Goal: Find specific page/section: Find specific page/section

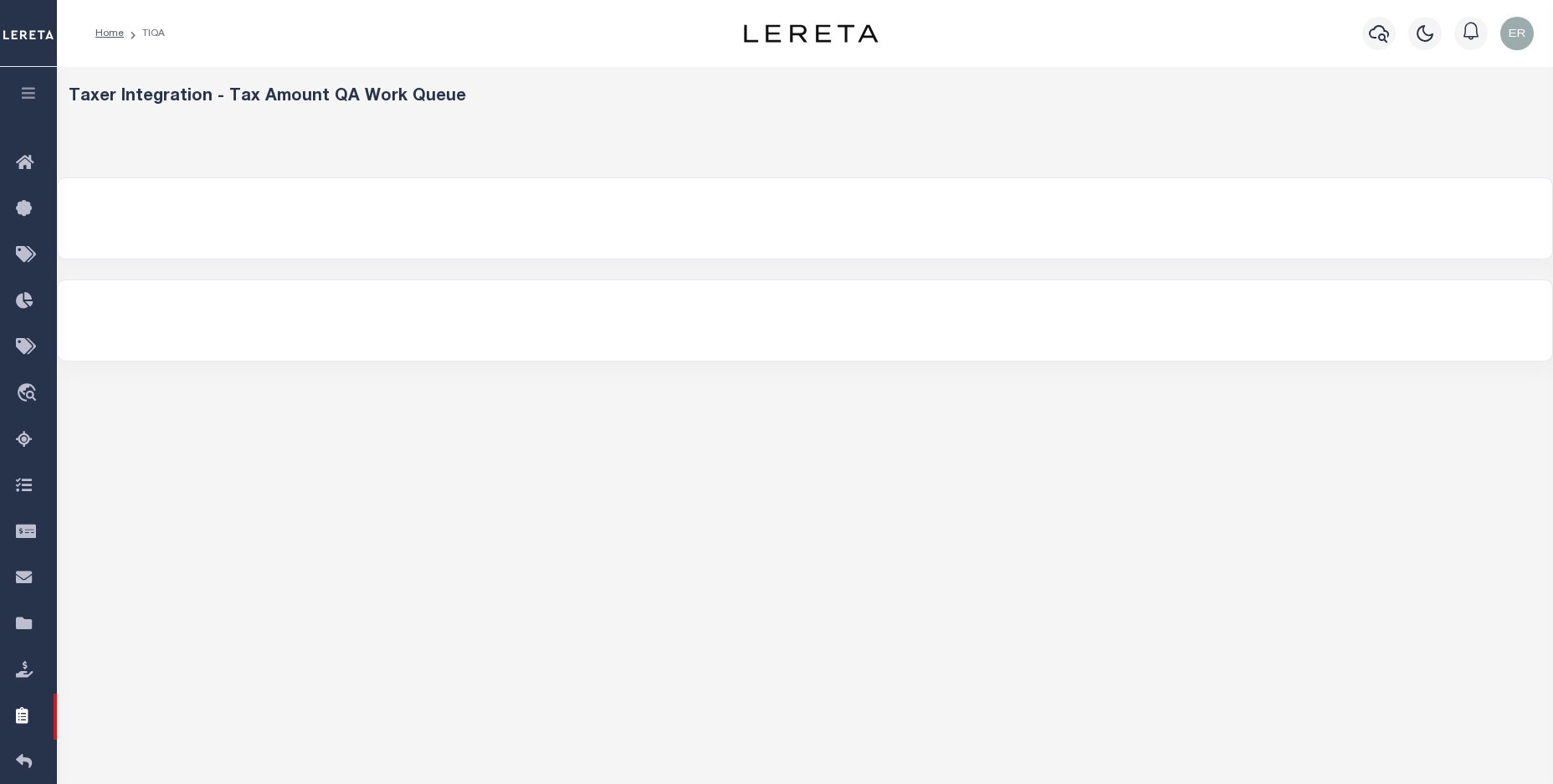
select select "200"
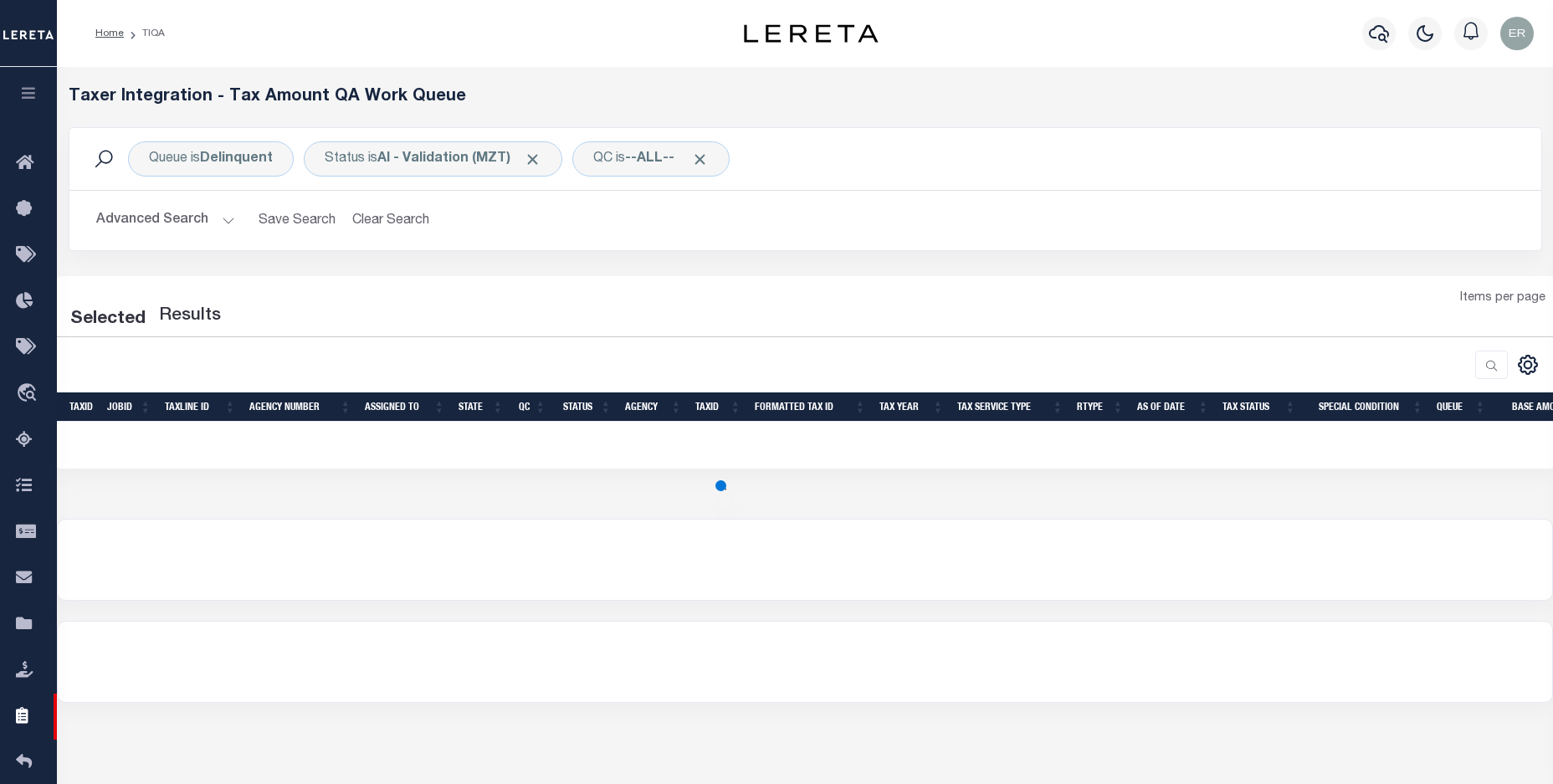
select select "200"
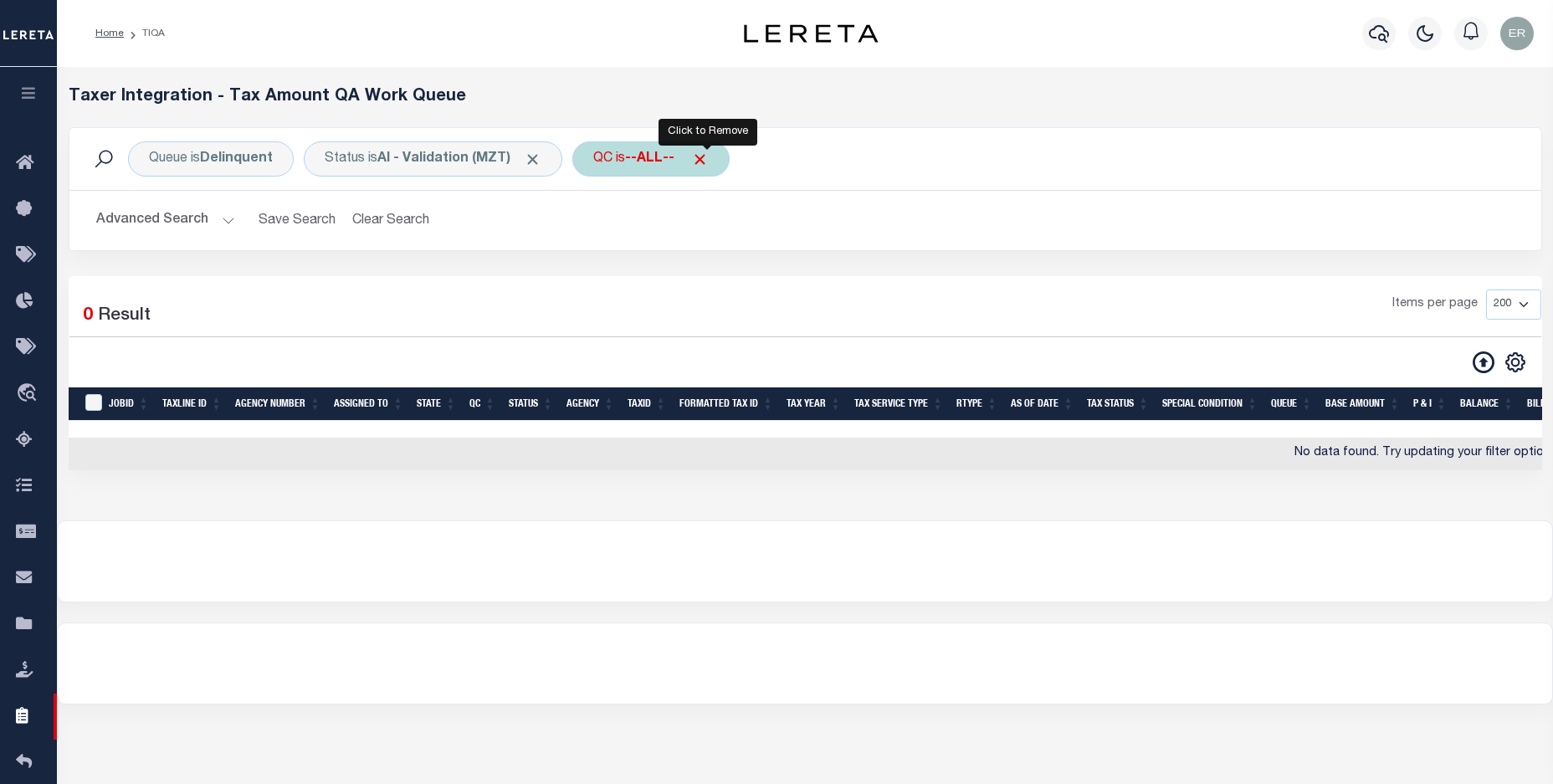
click at [702, 156] on span "Click to Remove" at bounding box center [700, 159] width 17 height 17
click at [642, 161] on div "Queue is Delinquent Status is AI - Validation (MZT) QC Search" at bounding box center [805, 159] width 1445 height 35
click at [628, 161] on div "QC" at bounding box center [603, 159] width 61 height 35
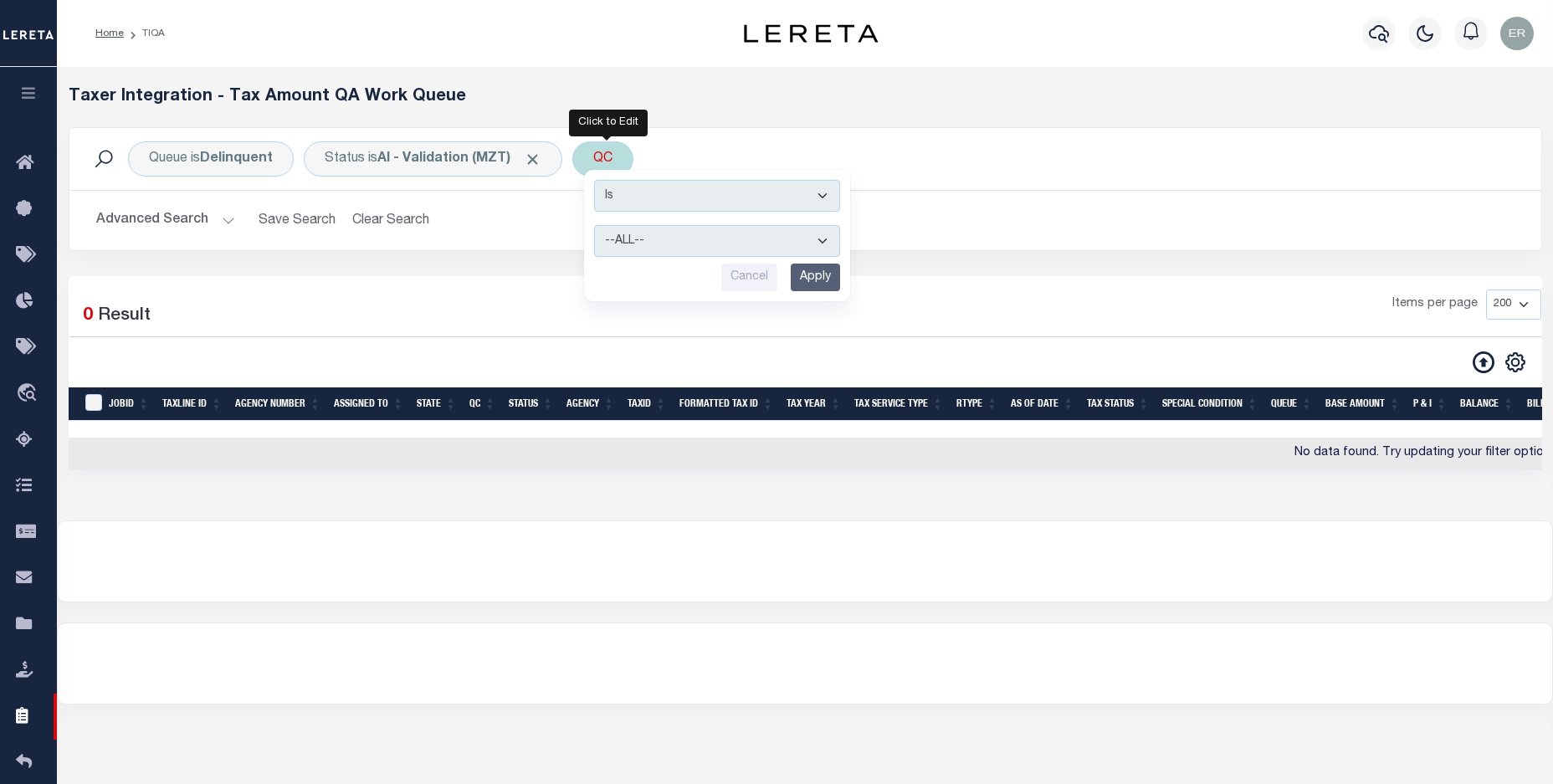
click at [660, 233] on select "--ALL-- Selected for QC Not Selected for QC" at bounding box center [717, 241] width 246 height 32
click at [660, 235] on select "--ALL-- Selected for QC Not Selected for QC" at bounding box center [717, 241] width 246 height 32
click at [788, 250] on select "--ALL-- Selected for QC Not Selected for QC" at bounding box center [717, 241] width 246 height 32
click at [691, 250] on select "--ALL-- Selected for QC Not Selected for QC" at bounding box center [717, 241] width 246 height 32
click at [816, 272] on input "Apply" at bounding box center [815, 277] width 49 height 28
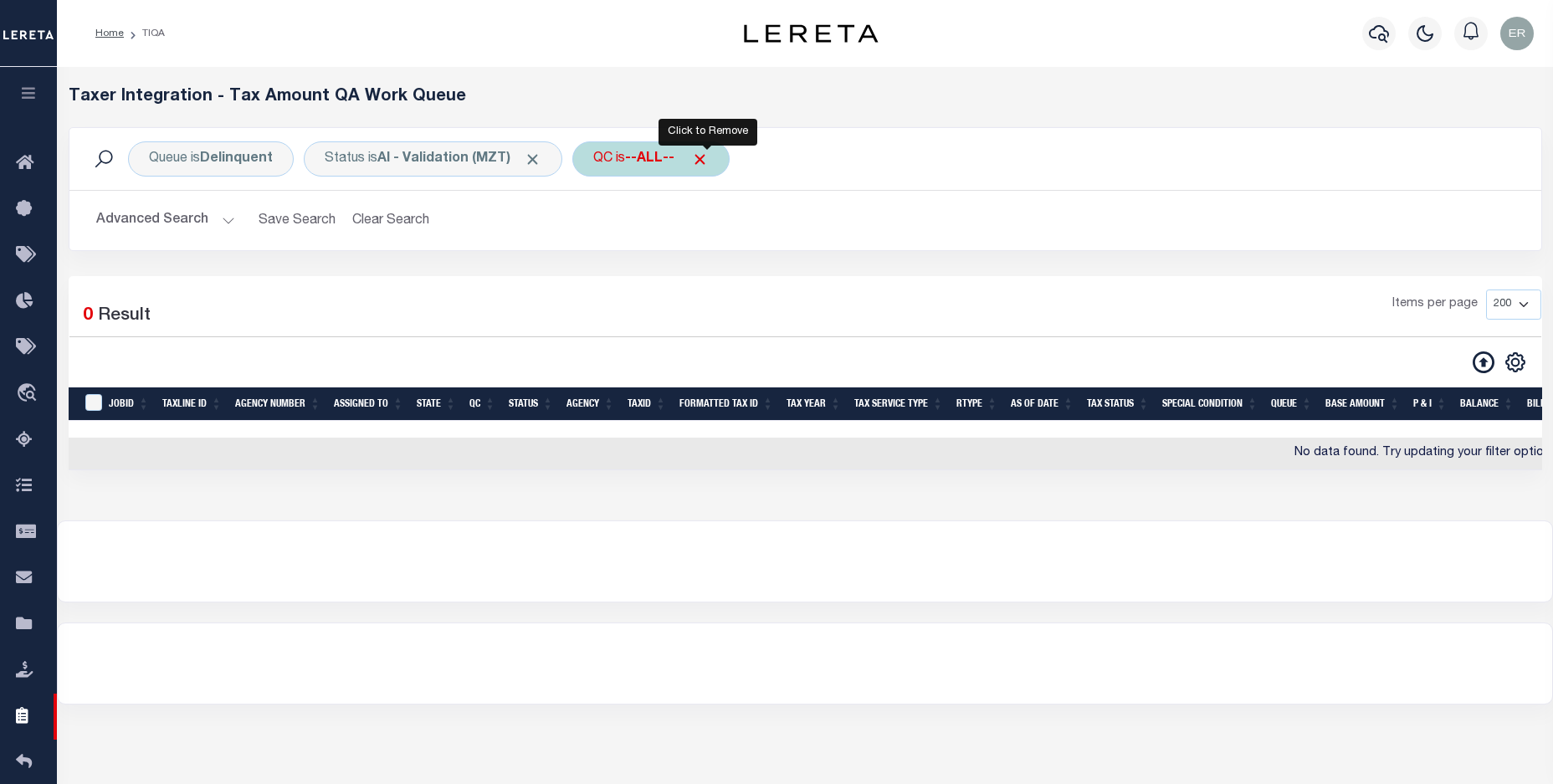
click at [705, 158] on span "Click to Remove" at bounding box center [700, 159] width 17 height 17
click at [705, 158] on div "Queue is Delinquent Status is AI - Validation (MZT) QC Search" at bounding box center [805, 159] width 1445 height 35
click at [630, 168] on div "QC" at bounding box center [603, 159] width 61 height 35
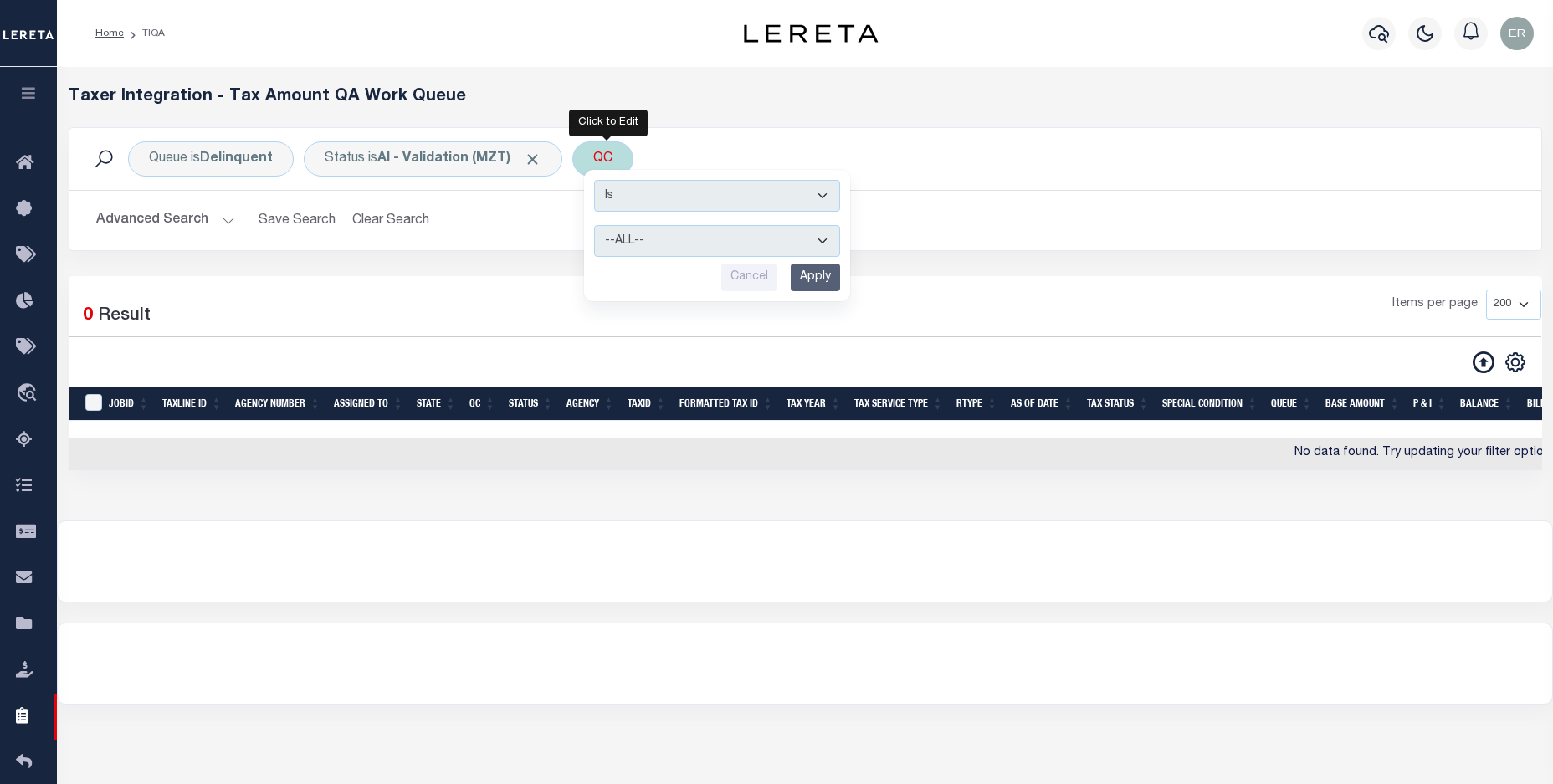
click at [840, 276] on input "Apply" at bounding box center [815, 277] width 49 height 28
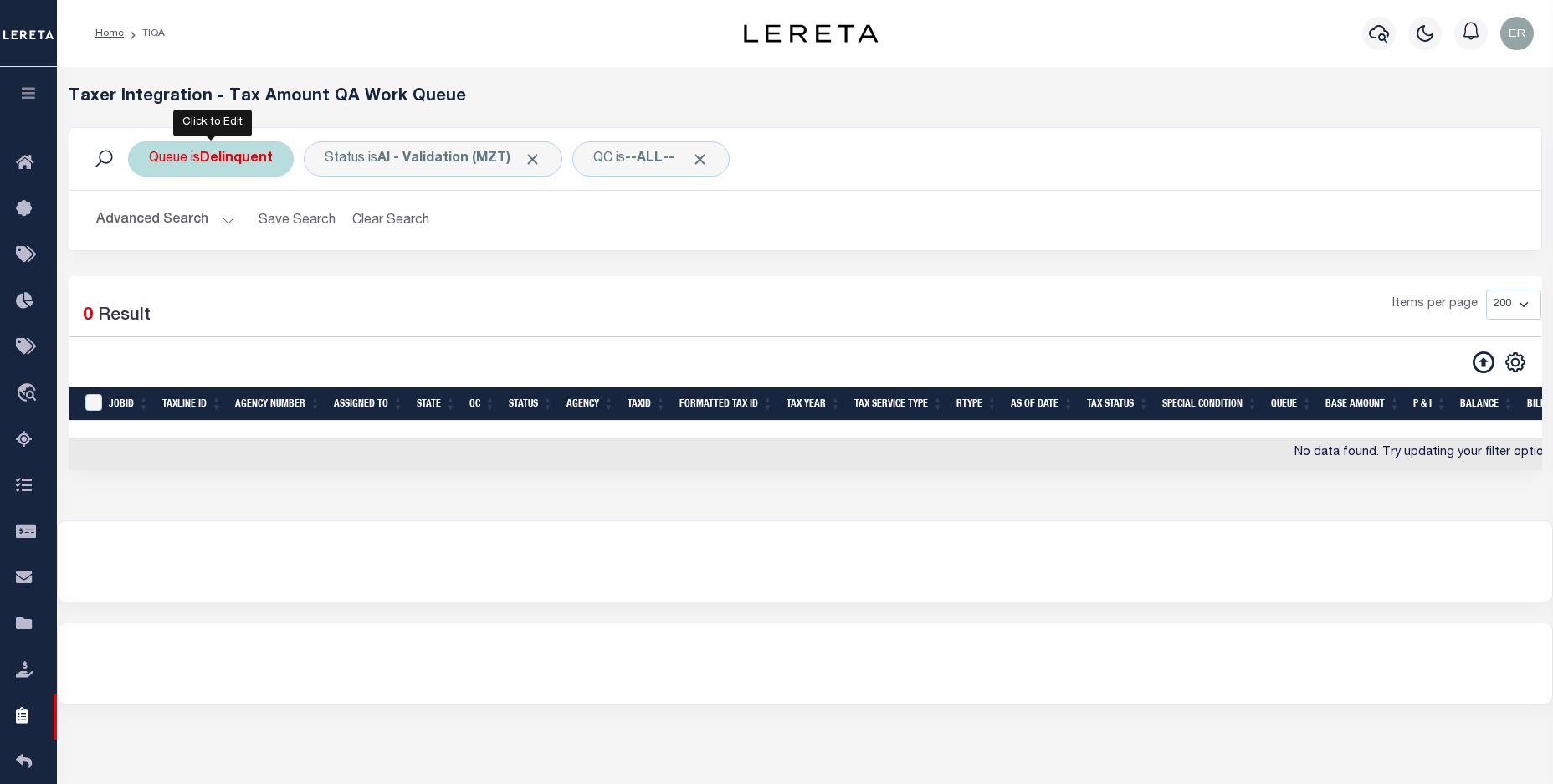
click at [257, 166] on b "Delinquent" at bounding box center [236, 158] width 73 height 13
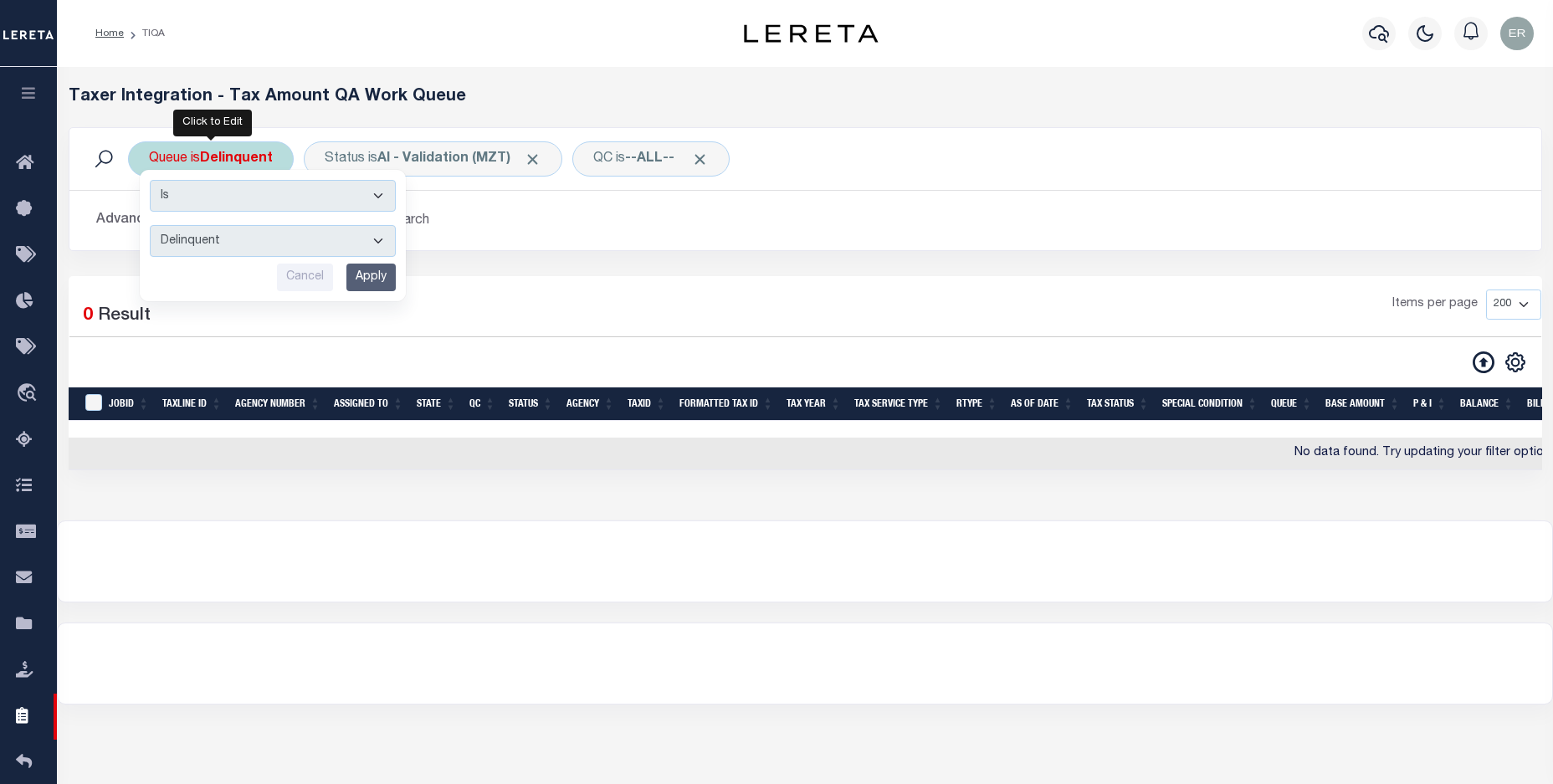
click at [299, 229] on select "--ALL-- Delinquent Escrow" at bounding box center [272, 241] width 246 height 32
select select "DEL_ESC"
click at [149, 225] on select "--ALL-- Delinquent Escrow" at bounding box center [272, 241] width 246 height 32
click at [377, 279] on input "Apply" at bounding box center [371, 277] width 49 height 28
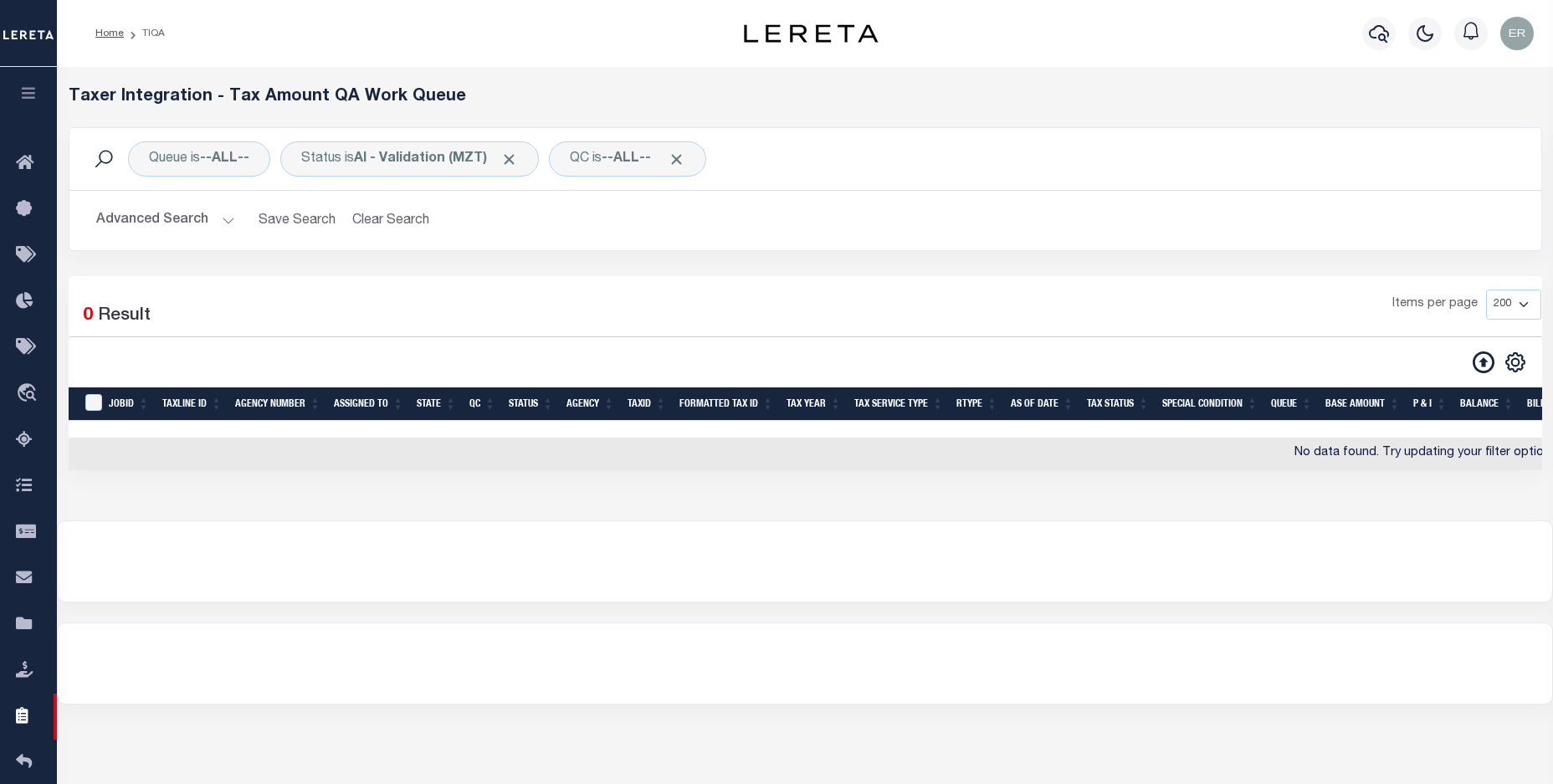
click at [168, 216] on button "Advanced Search" at bounding box center [165, 220] width 139 height 33
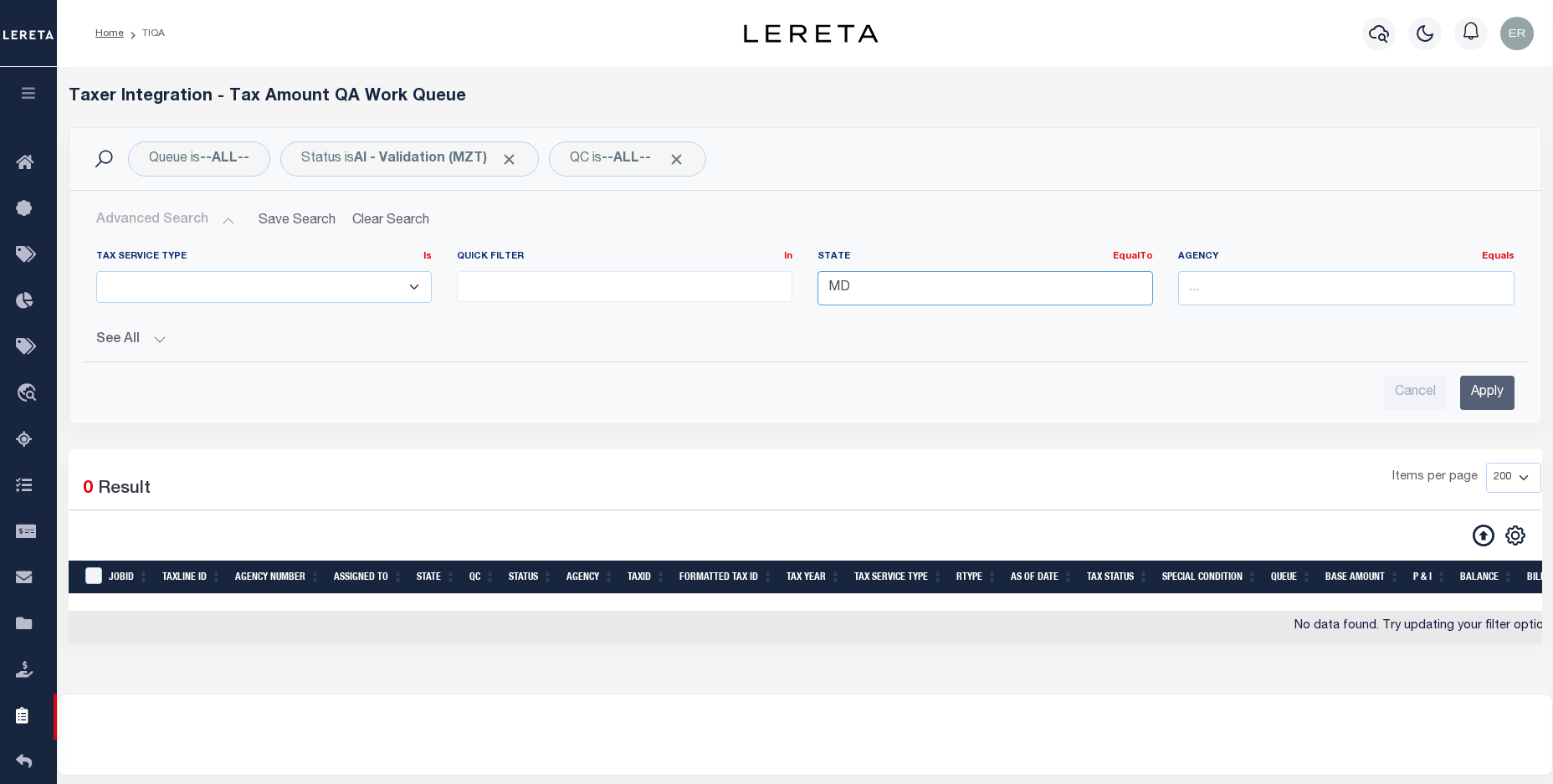
click at [899, 291] on input "MD" at bounding box center [985, 288] width 335 height 35
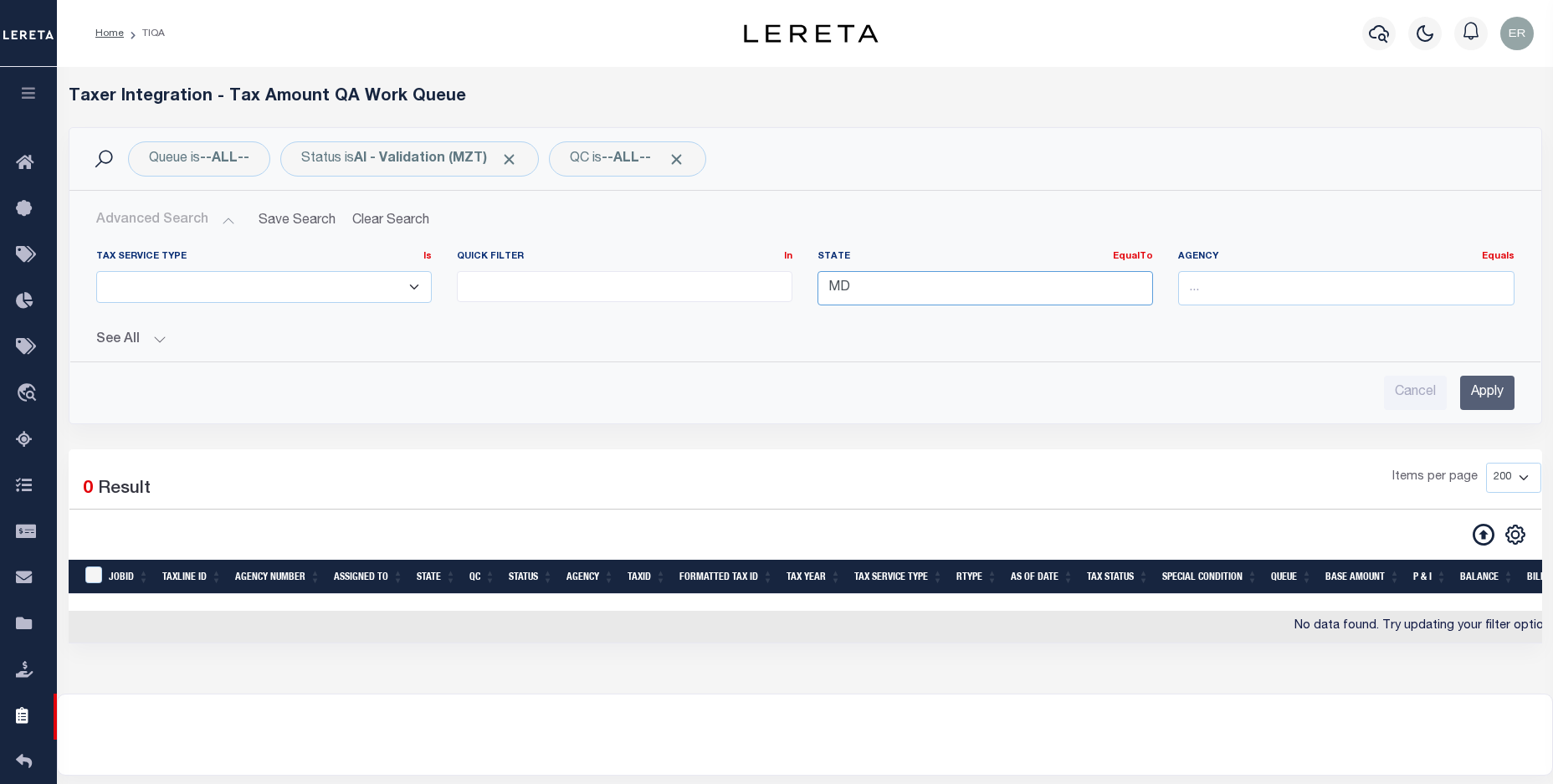
type input "M"
click at [1469, 391] on input "Apply" at bounding box center [1486, 393] width 54 height 35
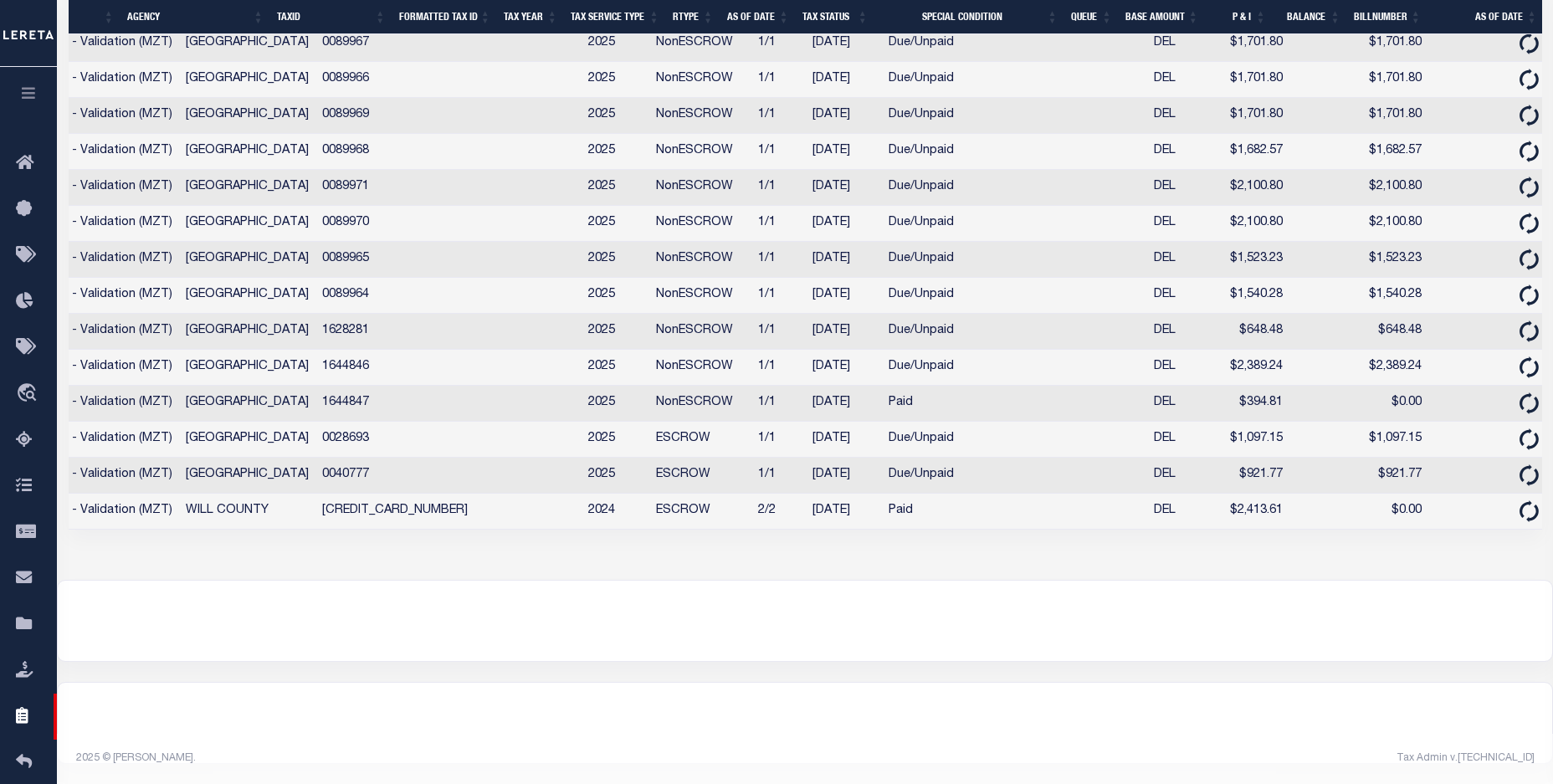
click at [380, 648] on div at bounding box center [805, 620] width 1494 height 80
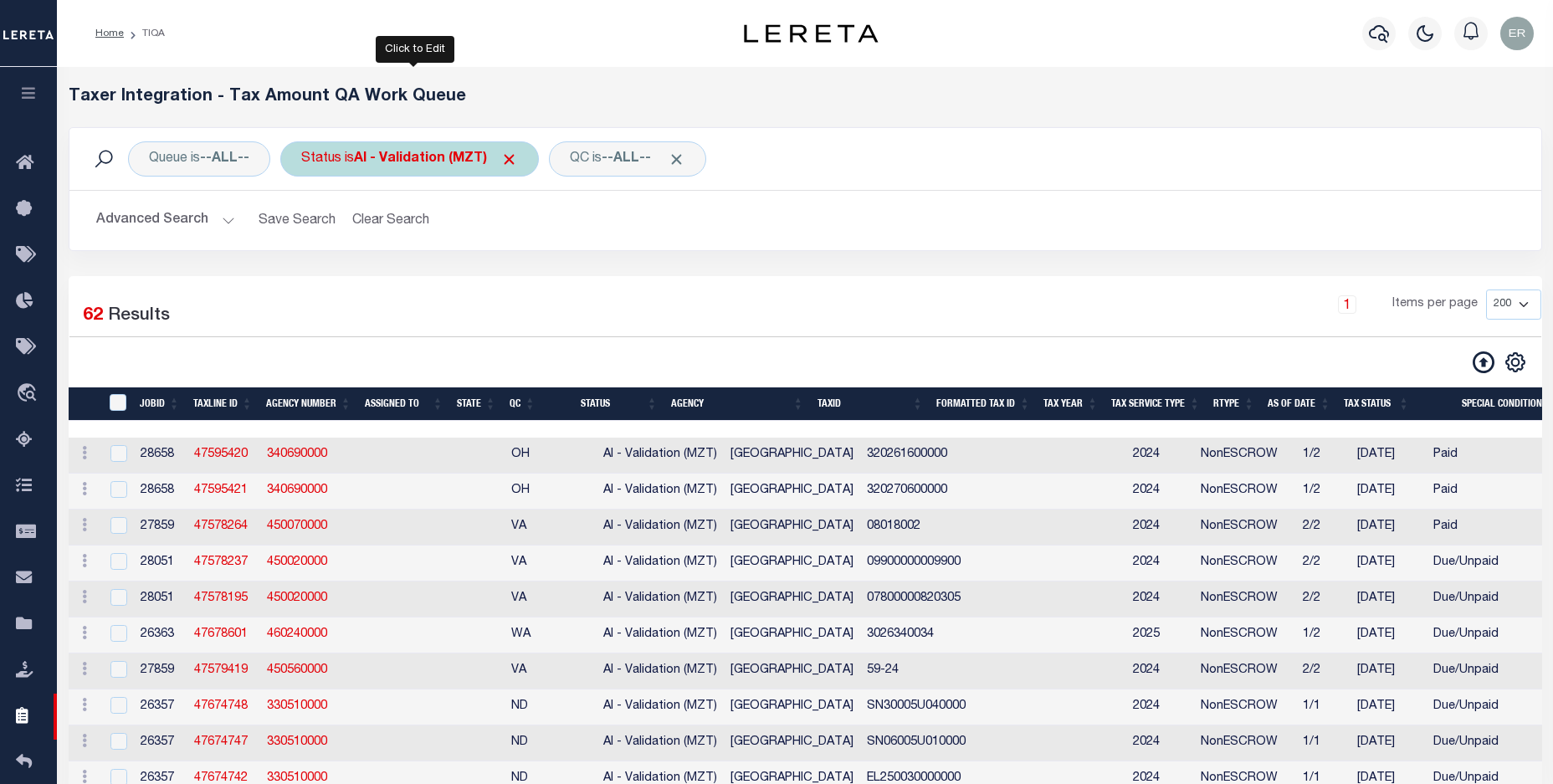
click at [390, 168] on div "Status is AI - Validation (MZT)" at bounding box center [409, 159] width 258 height 35
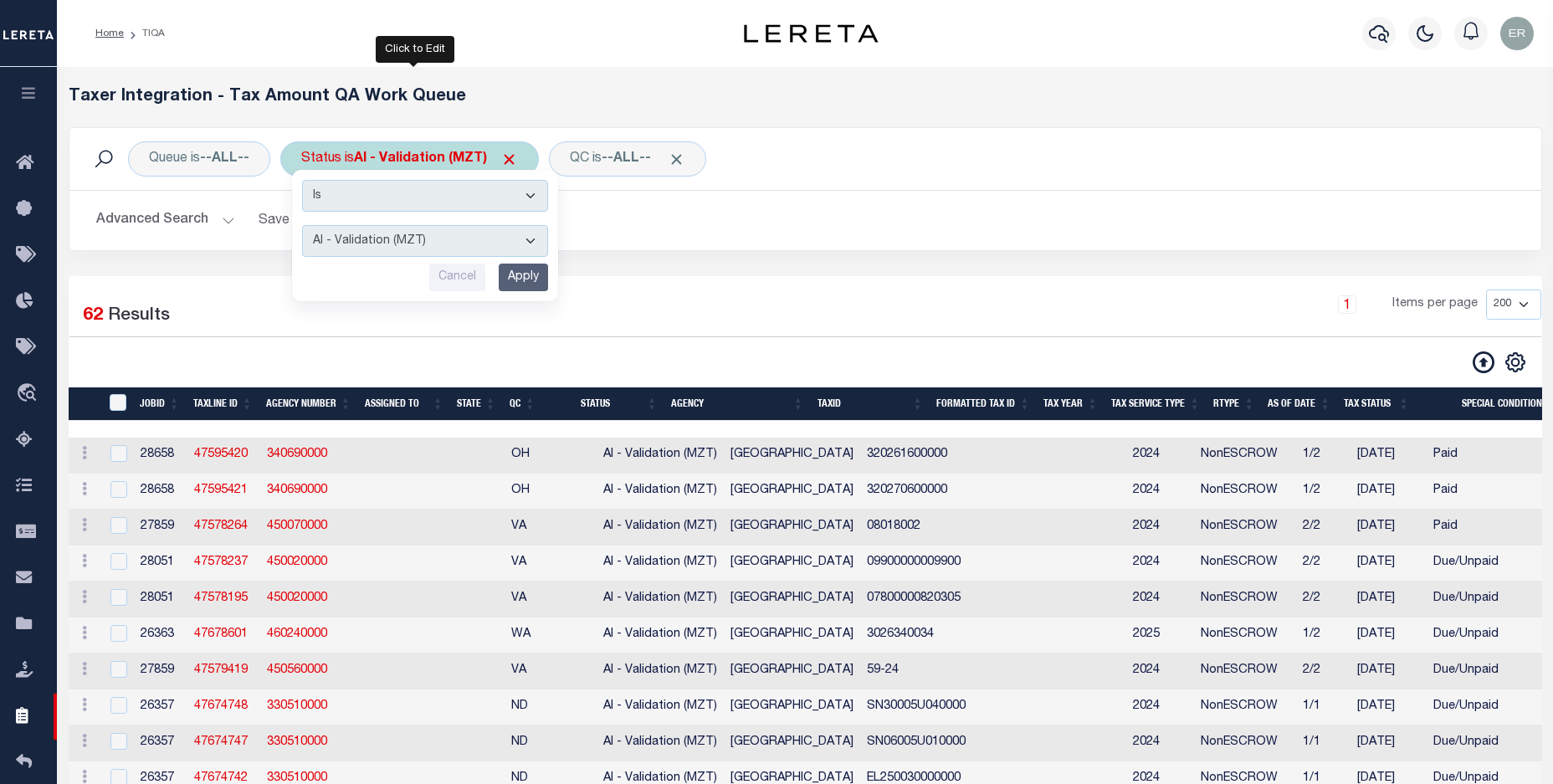
click at [396, 237] on select "AI - Bot Exception (ERR) AI - Bot Running (PLA) AI - Failed QA (FQA) AI - Prep …" at bounding box center [425, 241] width 246 height 32
select select "PLA"
click at [305, 225] on select "AI - Bot Exception (ERR) AI - Bot Running (PLA) AI - Failed QA (FQA) AI - Prep …" at bounding box center [425, 241] width 246 height 32
click at [526, 271] on input "Apply" at bounding box center [523, 277] width 49 height 28
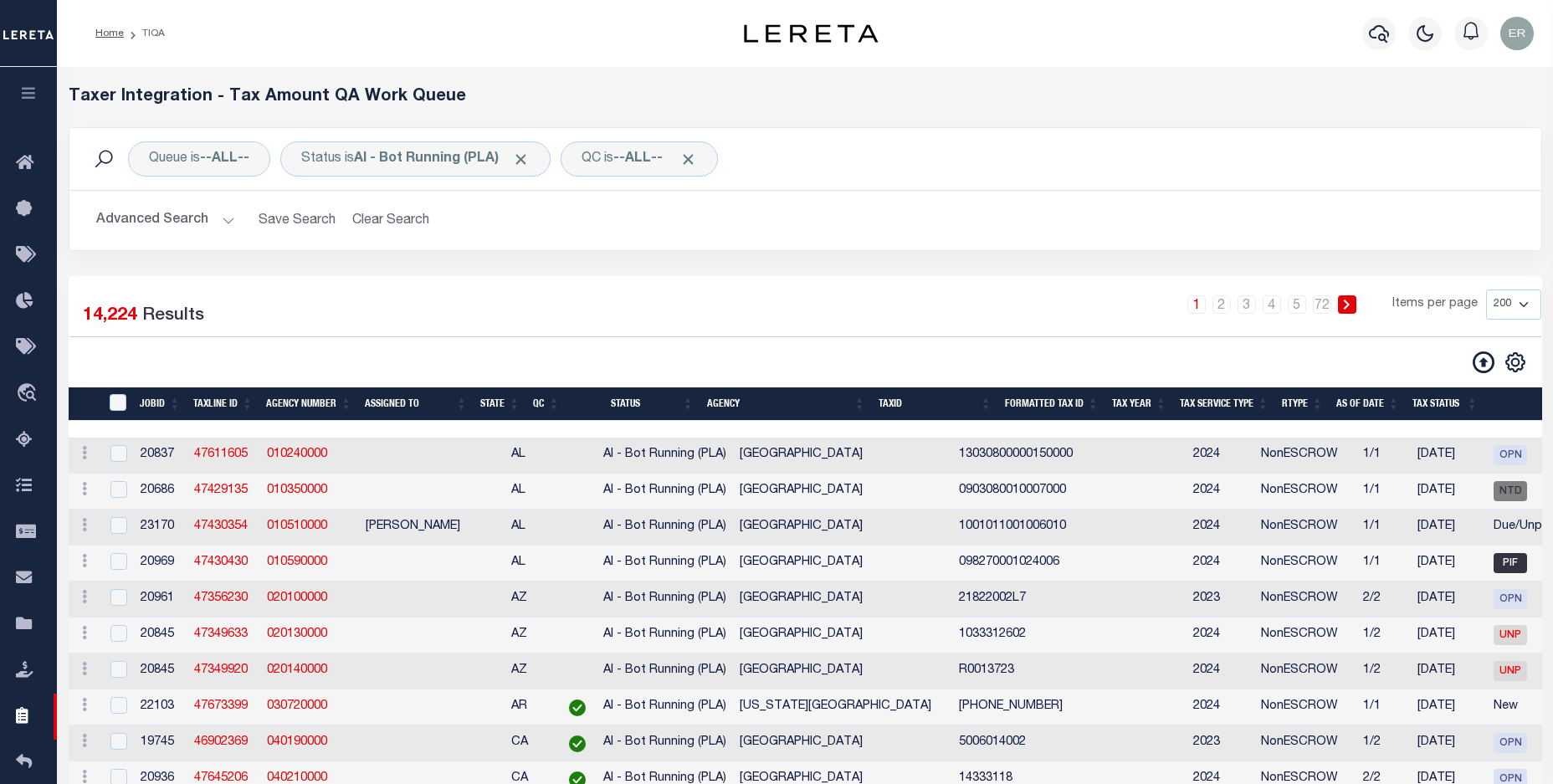
click at [1360, 401] on th "As Of Date" at bounding box center [1367, 404] width 76 height 35
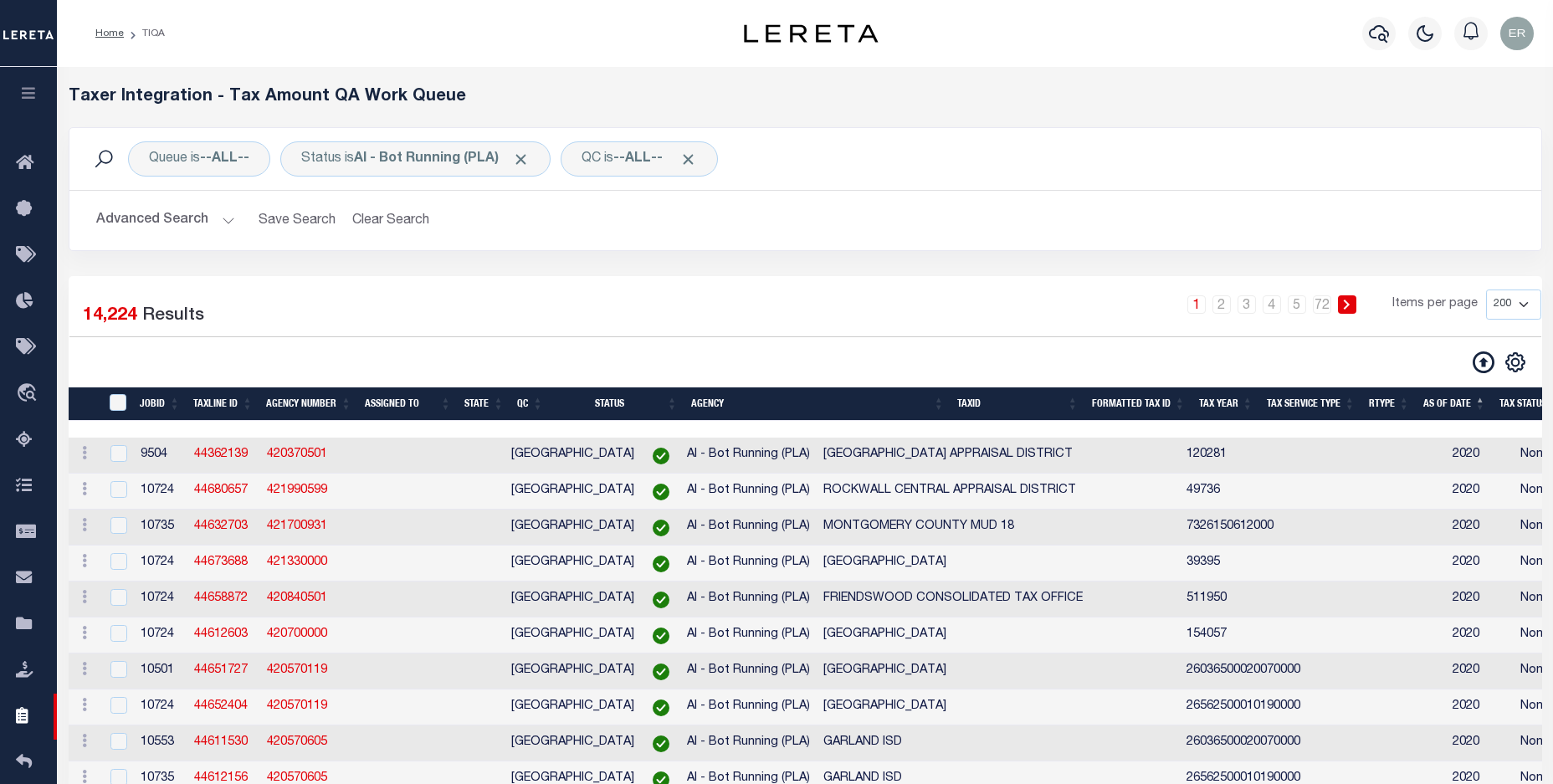
click at [1459, 402] on th "As Of Date" at bounding box center [1455, 404] width 76 height 35
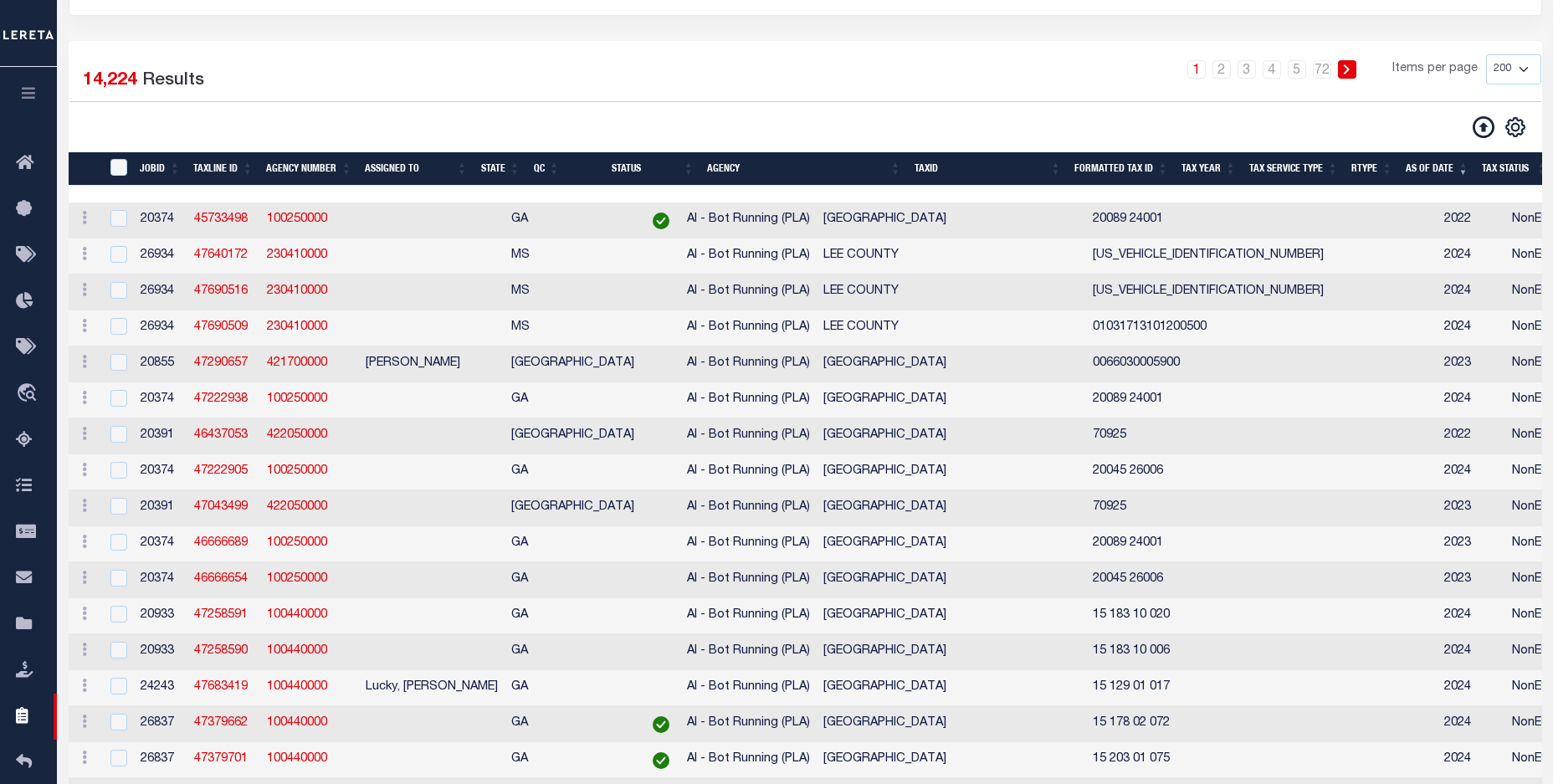
scroll to position [235, 0]
click at [917, 118] on div "CSV Export Selected Print Show Filter Show Search Columns 0: 1: TaxID 2: JobID …" at bounding box center [1173, 127] width 736 height 23
click at [13, 154] on link "Home" at bounding box center [29, 163] width 57 height 46
